Goal: Check status: Check status

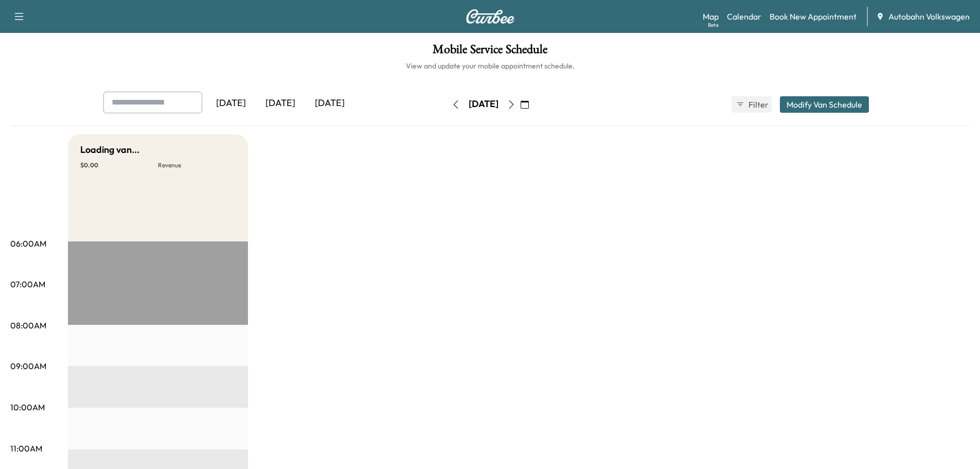
click at [286, 100] on div "[DATE]" at bounding box center [280, 104] width 49 height 24
drag, startPoint x: 330, startPoint y: 102, endPoint x: 331, endPoint y: 110, distance: 7.8
click at [331, 102] on div "[DATE]" at bounding box center [329, 104] width 49 height 24
click at [516, 103] on icon "button" at bounding box center [511, 104] width 8 height 8
click at [516, 105] on icon "button" at bounding box center [511, 104] width 8 height 8
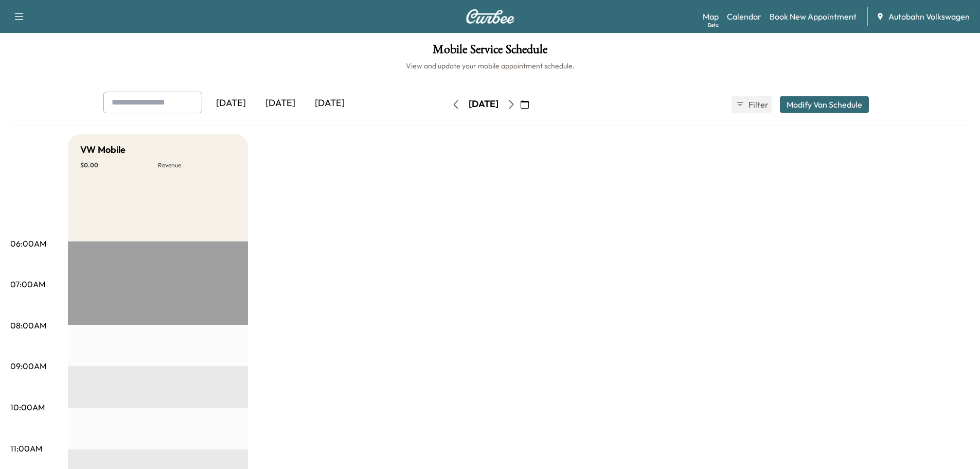
click at [516, 107] on icon "button" at bounding box center [511, 104] width 8 height 8
